Goal: Navigation & Orientation: Find specific page/section

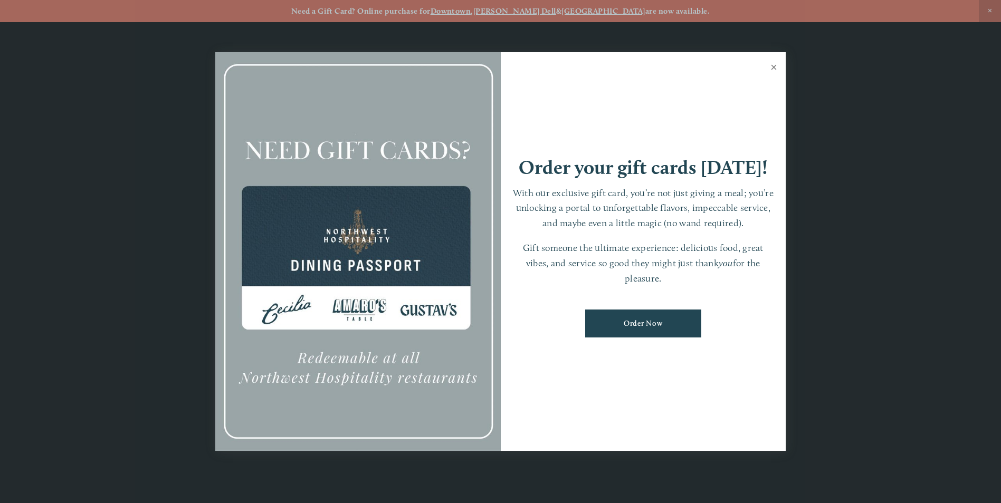
click at [773, 65] on link "Close" at bounding box center [773, 69] width 21 height 30
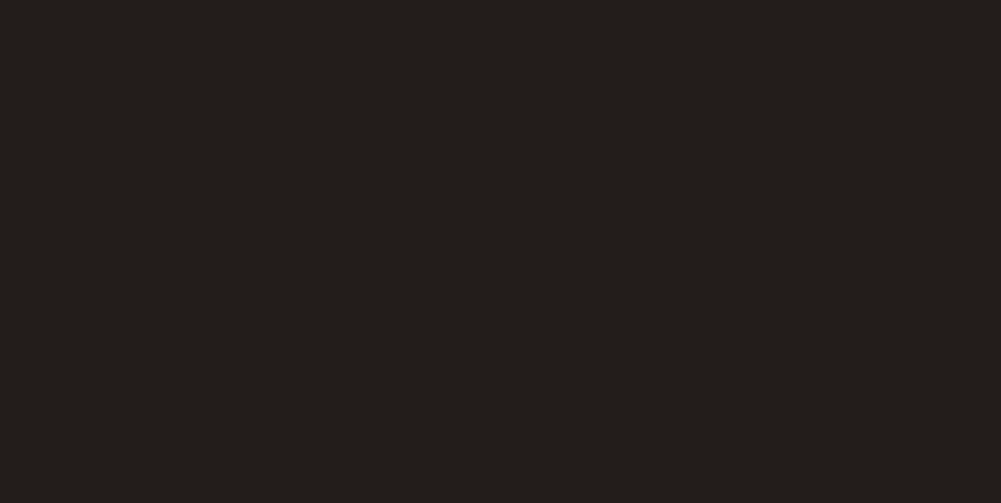
scroll to position [3797, 0]
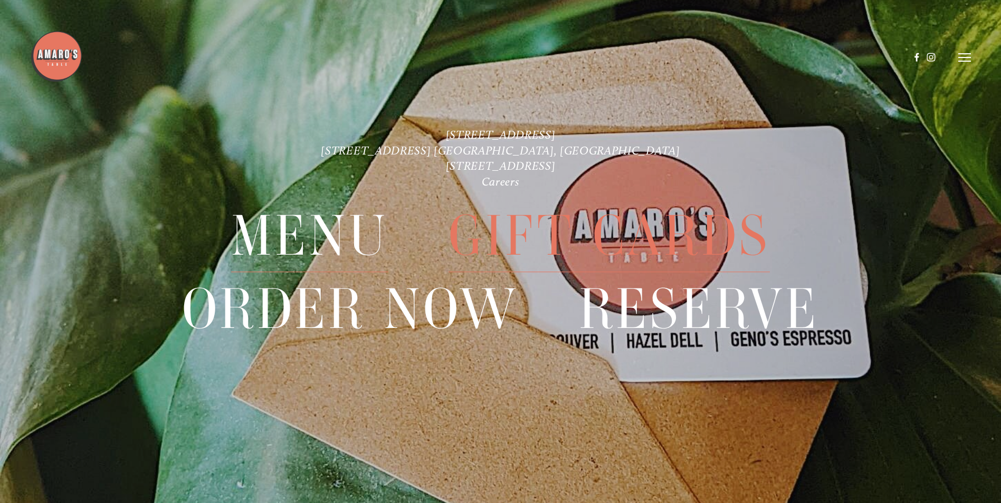
scroll to position [22, 0]
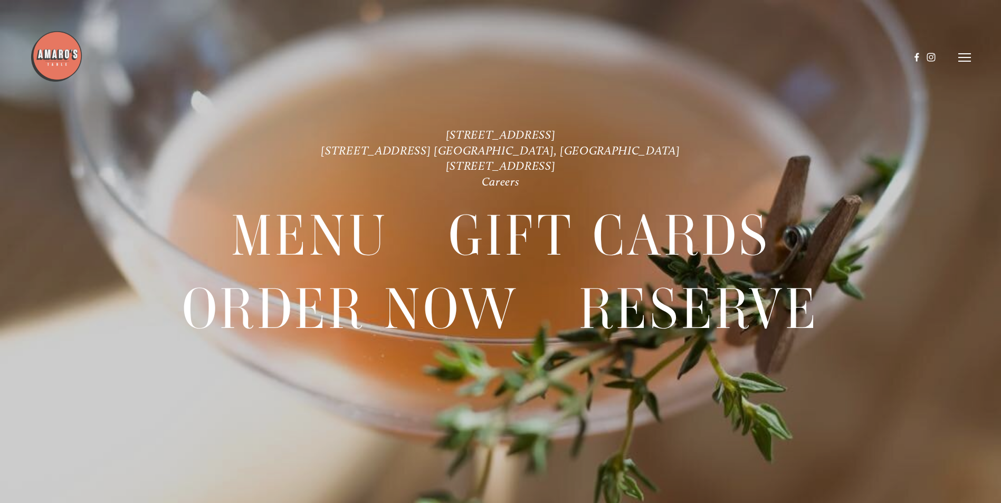
click at [958, 59] on icon at bounding box center [964, 57] width 13 height 9
click at [910, 56] on span "Careers" at bounding box center [924, 57] width 28 height 10
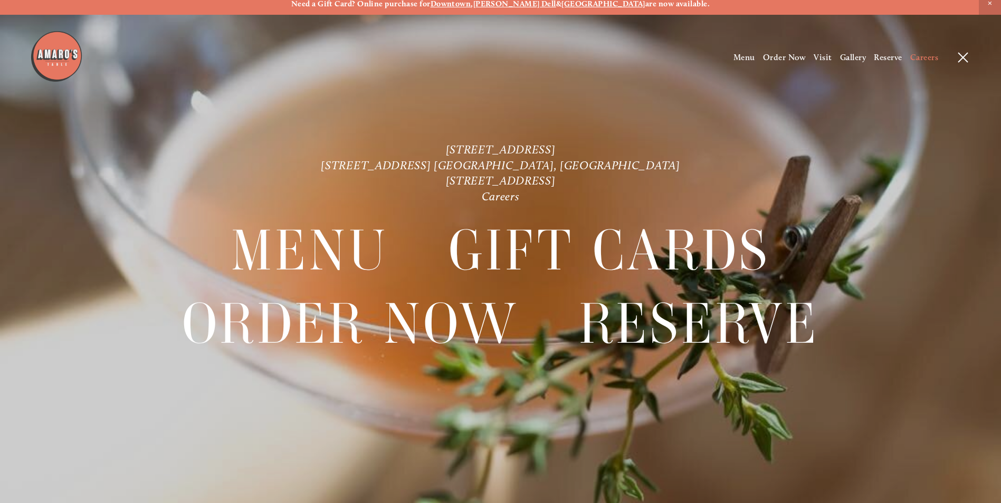
scroll to position [0, 0]
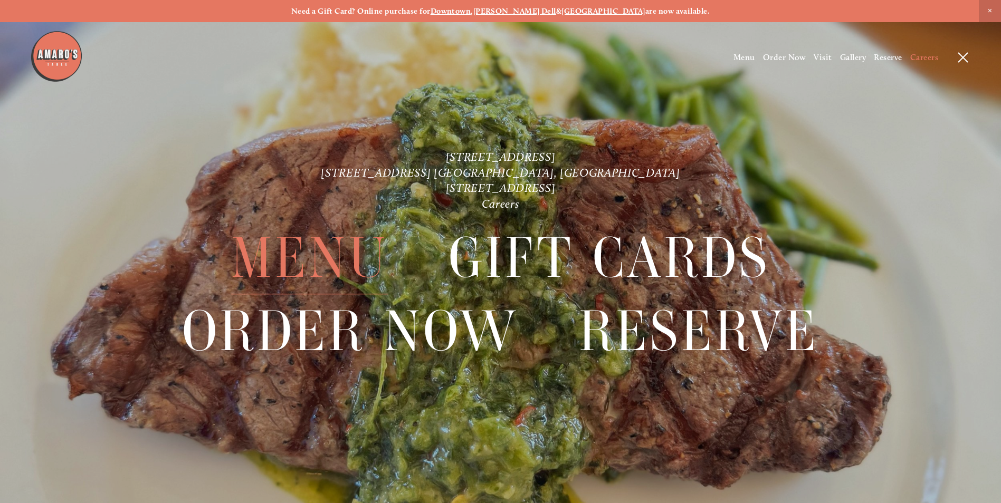
click at [307, 256] on span "Menu" at bounding box center [309, 258] width 157 height 72
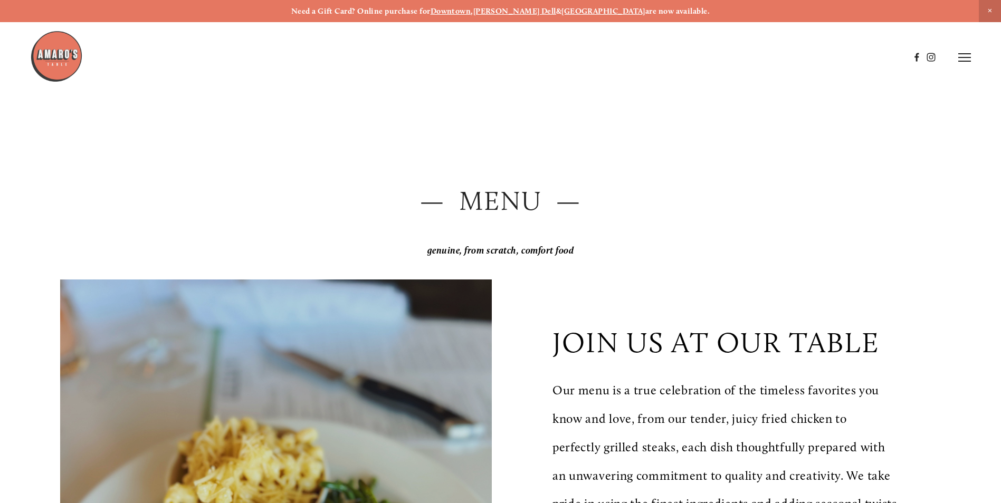
click at [964, 54] on line at bounding box center [964, 54] width 13 height 0
click at [961, 60] on icon at bounding box center [962, 57] width 9 height 9
click at [961, 60] on icon at bounding box center [964, 57] width 13 height 9
click at [820, 56] on span "Visit" at bounding box center [822, 57] width 18 height 10
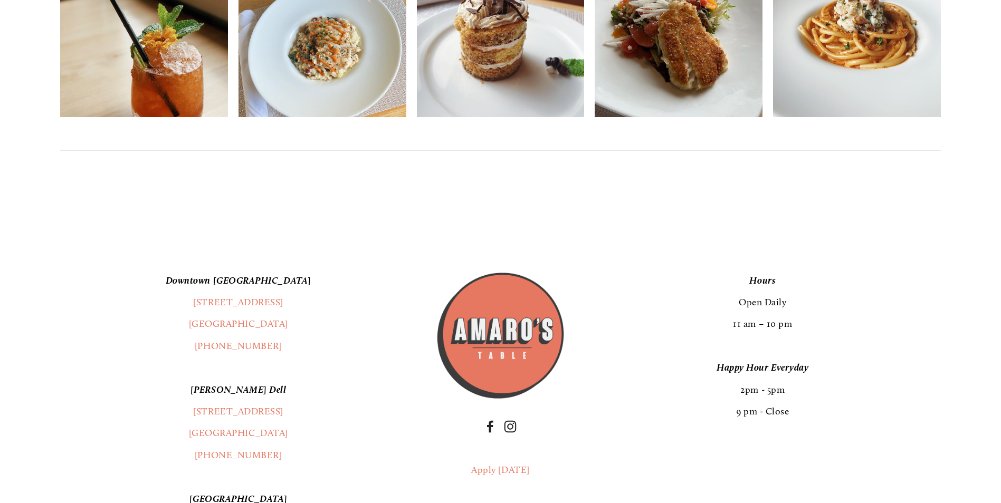
scroll to position [2840, 0]
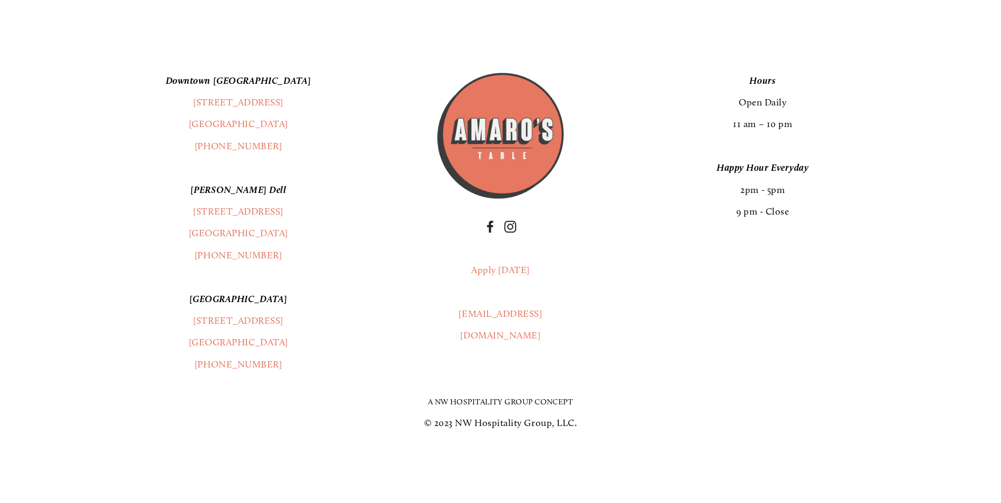
click at [457, 400] on link "A NW Hospitality Group Concept" at bounding box center [501, 401] width 146 height 9
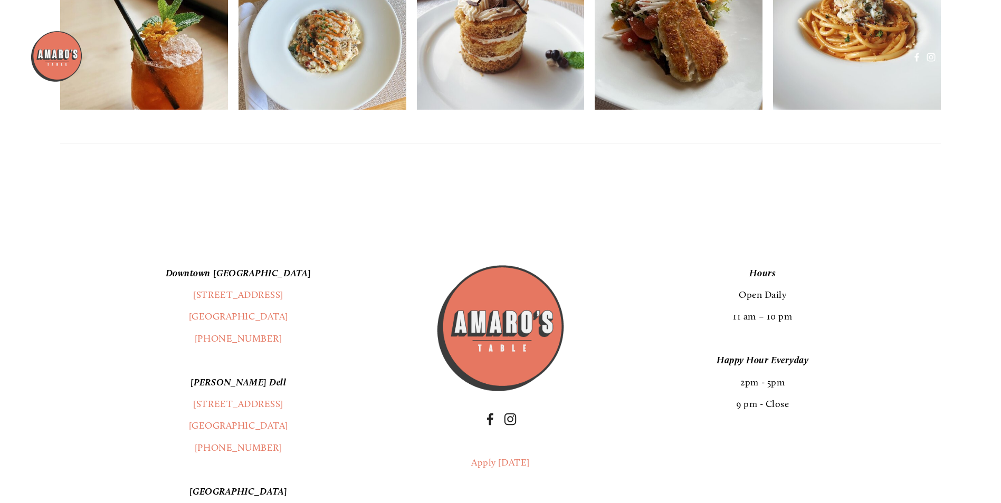
scroll to position [2523, 0]
